Goal: Use online tool/utility: Utilize a website feature to perform a specific function

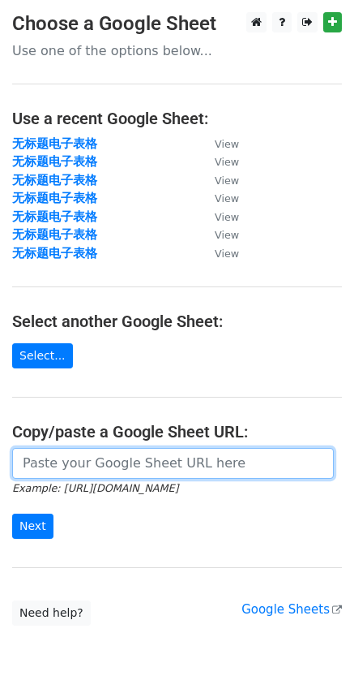
click at [81, 466] on input "url" at bounding box center [173, 463] width 322 height 31
paste input "[URL][DOMAIN_NAME]"
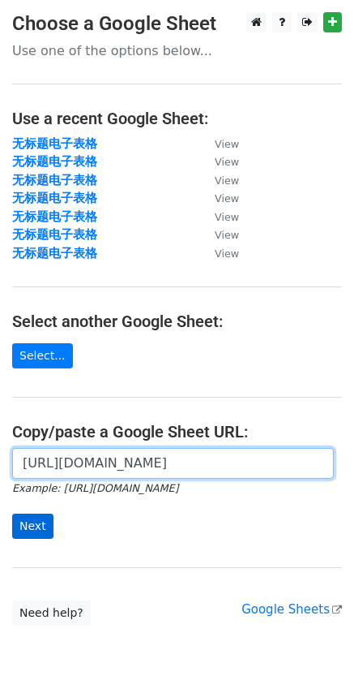
type input "[URL][DOMAIN_NAME]"
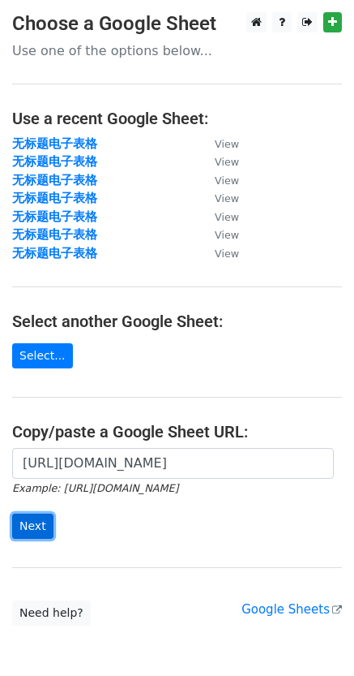
click at [42, 526] on input "Next" at bounding box center [32, 525] width 41 height 25
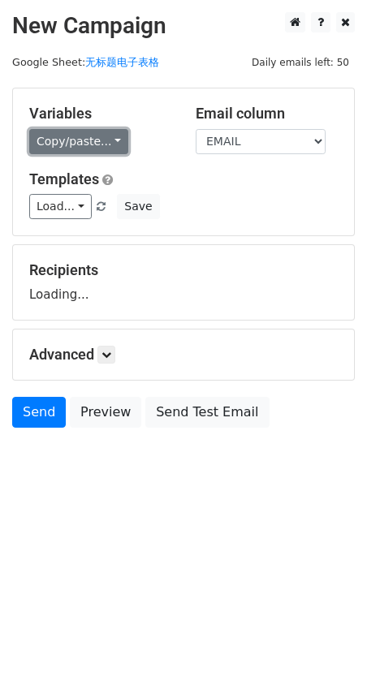
click at [62, 138] on link "Copy/paste..." at bounding box center [78, 141] width 99 height 25
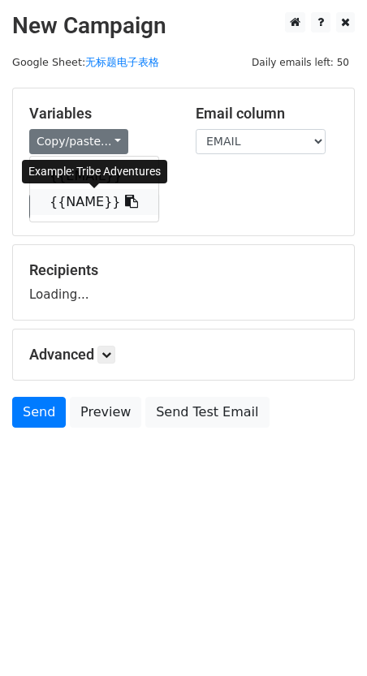
drag, startPoint x: 70, startPoint y: 208, endPoint x: 74, endPoint y: 195, distance: 12.8
click at [70, 207] on link "{{NAME}}" at bounding box center [94, 202] width 128 height 26
